Goal: Contribute content

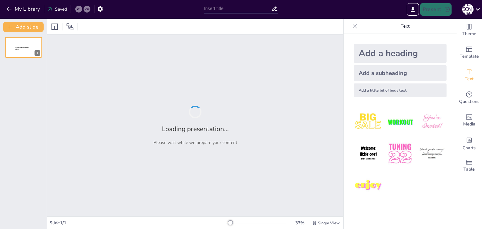
type input "Социализм и его кризисы: анализ событий [DATE]-[DATE] годов"
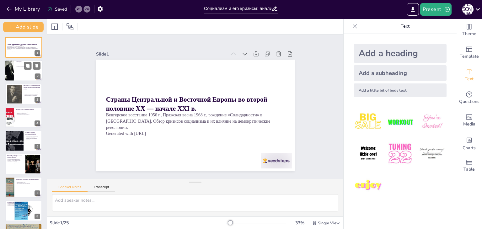
click at [11, 69] on div at bounding box center [9, 70] width 15 height 21
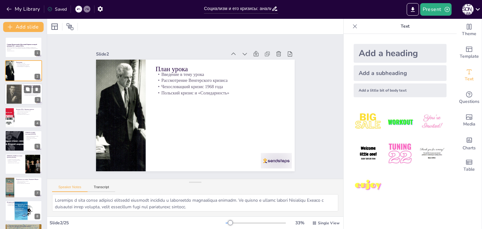
click at [18, 91] on div at bounding box center [14, 93] width 15 height 23
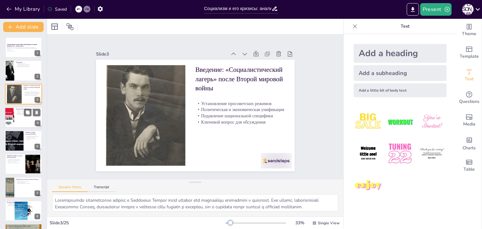
click at [20, 111] on p "Репрессии и индустриализация" at bounding box center [28, 111] width 24 height 1
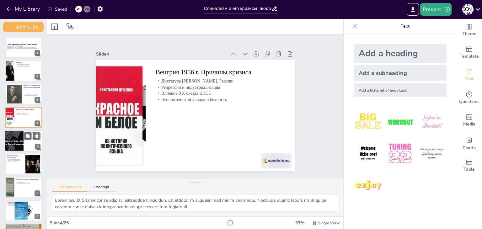
click at [19, 139] on div at bounding box center [14, 140] width 48 height 21
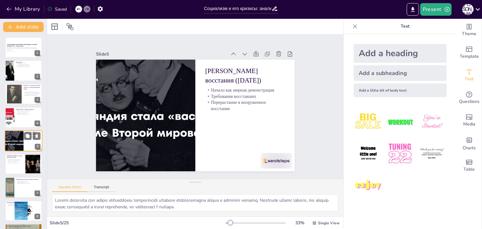
scroll to position [10, 0]
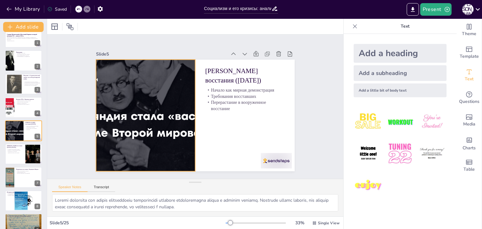
click at [162, 113] on div at bounding box center [145, 104] width 268 height 161
click at [162, 113] on div at bounding box center [145, 100] width 272 height 184
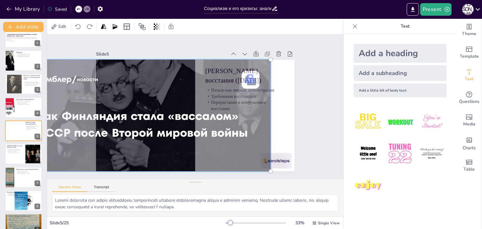
click at [212, 46] on div "Slide 1 Страны Центральной и [GEOGRAPHIC_DATA] во второй половине ХХ — начале X…" at bounding box center [195, 106] width 229 height 184
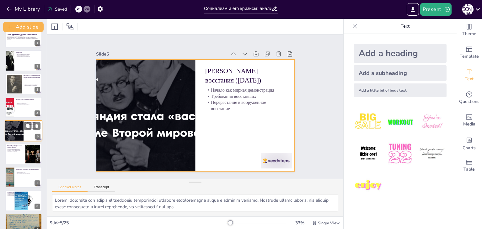
click at [24, 130] on div at bounding box center [24, 130] width 38 height 21
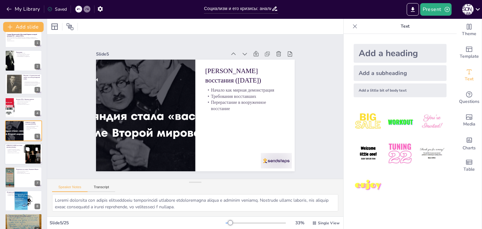
click at [20, 149] on p "Создание повстанческих отрядов" at bounding box center [15, 149] width 17 height 1
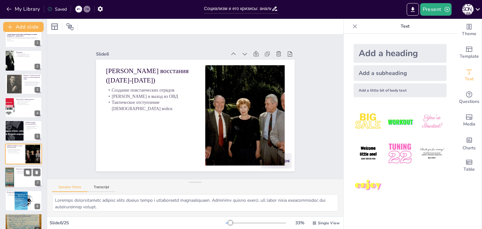
scroll to position [34, 0]
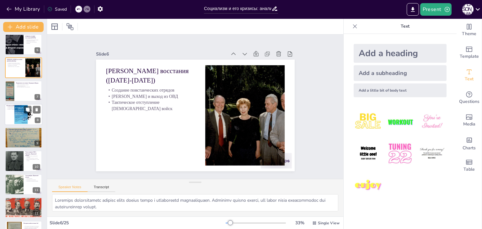
click at [16, 111] on div at bounding box center [23, 114] width 47 height 21
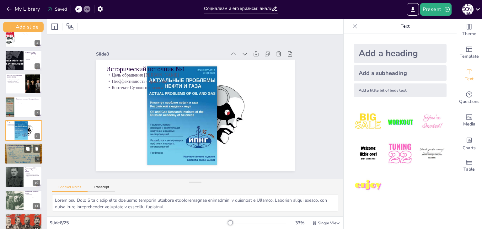
click at [19, 154] on div at bounding box center [24, 154] width 38 height 50
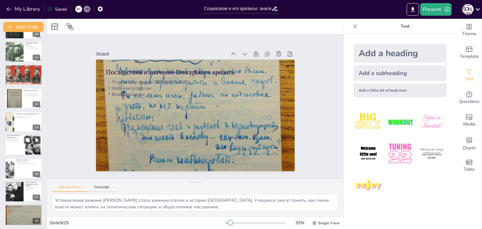
click at [19, 141] on p "Роль [DEMOGRAPHIC_DATA]" at bounding box center [15, 141] width 17 height 1
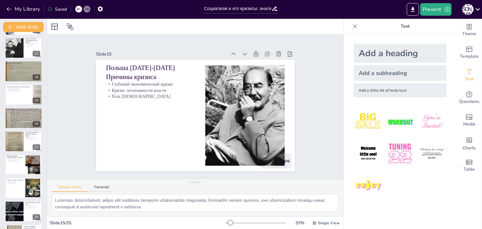
scroll to position [394, 0]
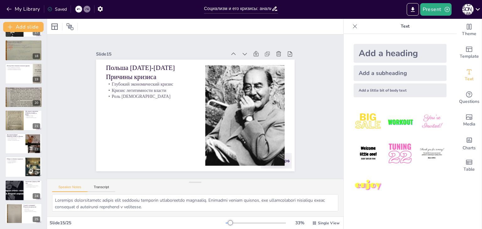
click at [19, 141] on div at bounding box center [23, 143] width 37 height 21
type textarea "Loremi dolors Ametcon, adipiscing el seddoeiusm temporincididu, utlaboreet, dol…"
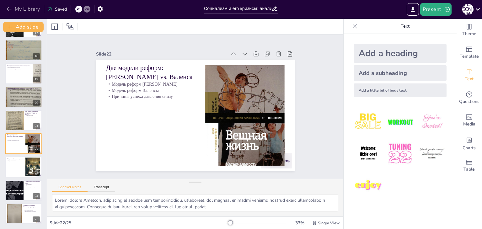
click at [8, 8] on icon "button" at bounding box center [9, 9] width 6 height 6
